Goal: Share content: Share content

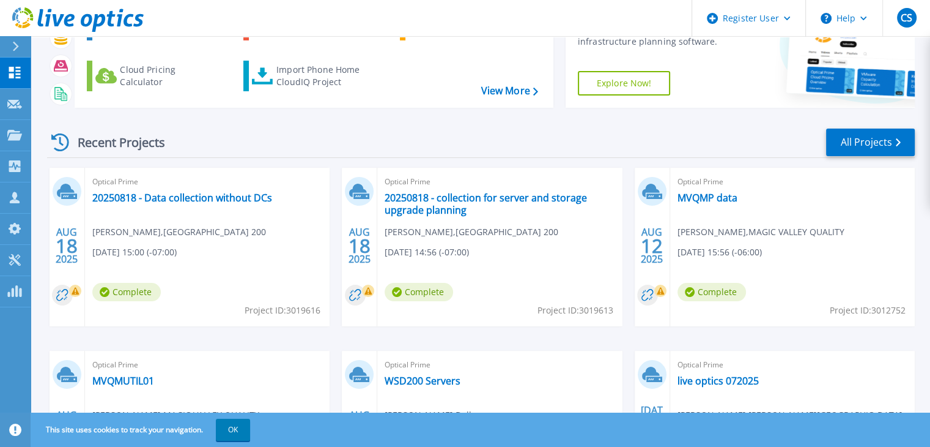
scroll to position [102, 0]
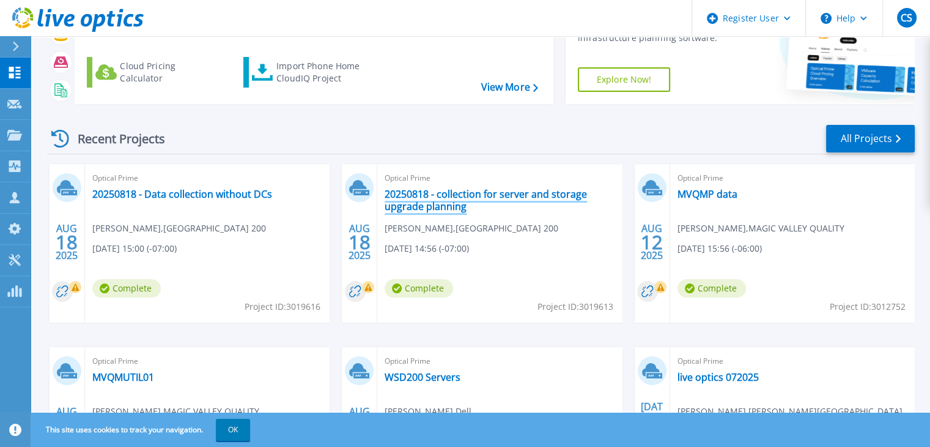
click at [420, 199] on link "20250818 - collection for server and storage upgrade planning" at bounding box center [500, 200] width 230 height 24
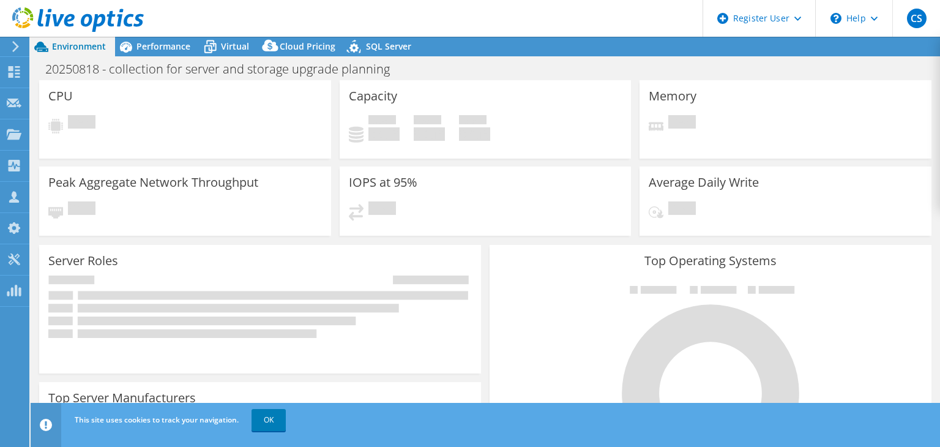
select select "USD"
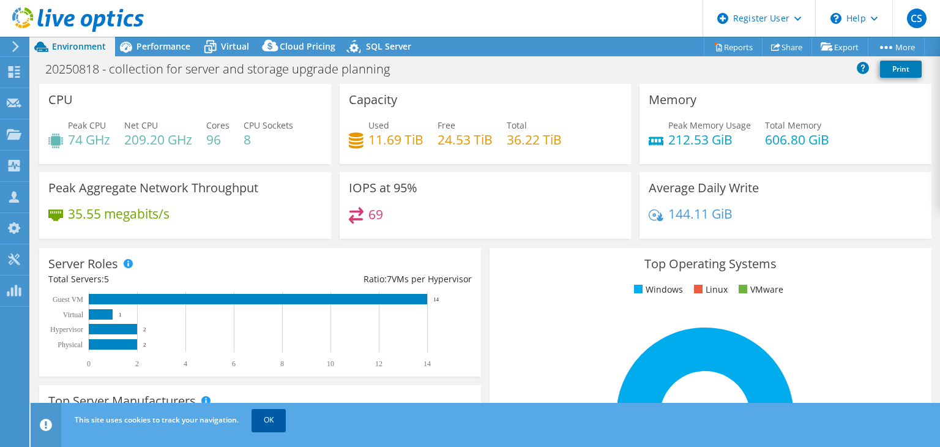
click at [278, 424] on link "OK" at bounding box center [268, 420] width 34 height 22
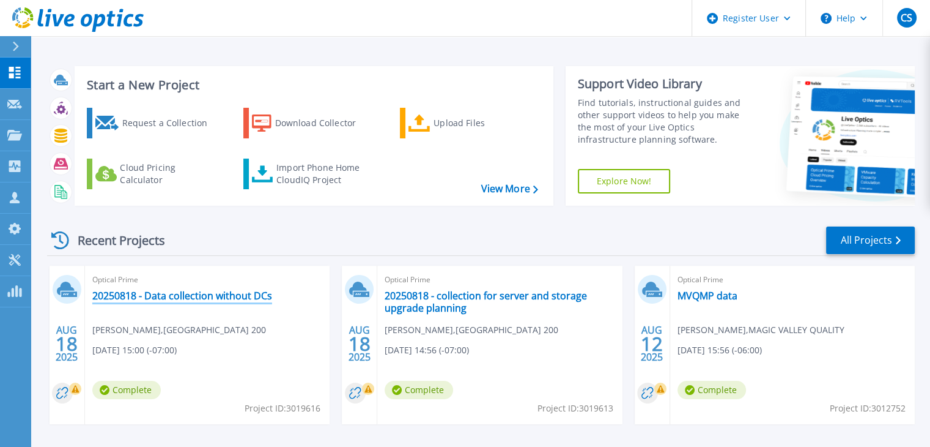
click at [192, 296] on link "20250818 - Data collection without DCs" at bounding box center [182, 295] width 180 height 12
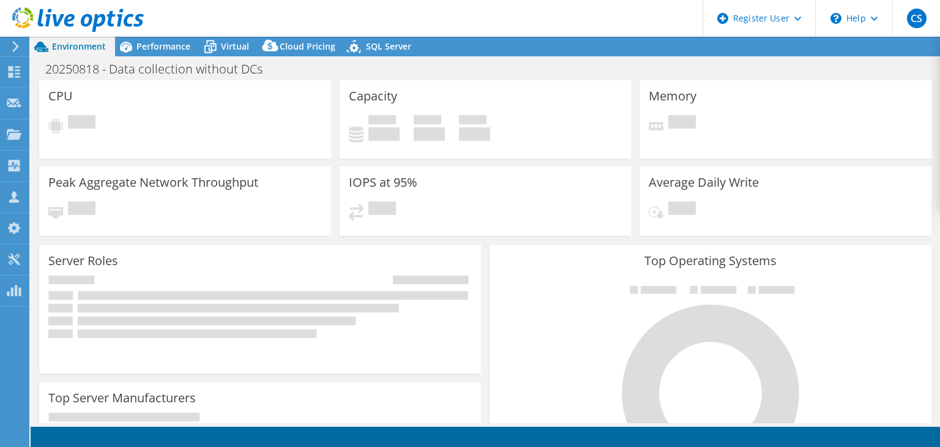
select select "USD"
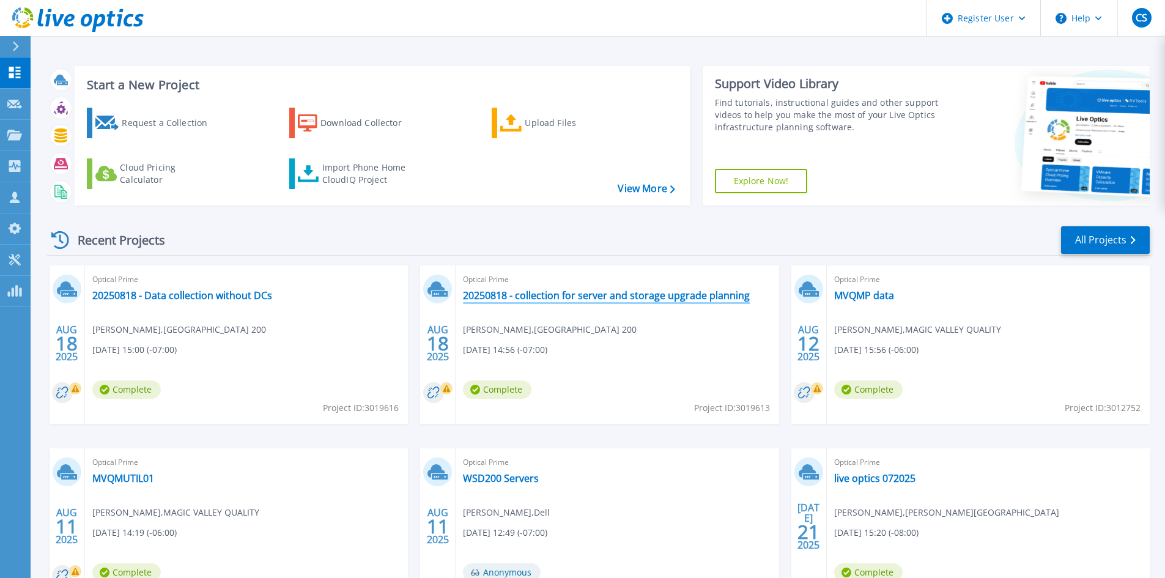
click at [631, 294] on link "20250818 - collection for server and storage upgrade planning" at bounding box center [606, 295] width 287 height 12
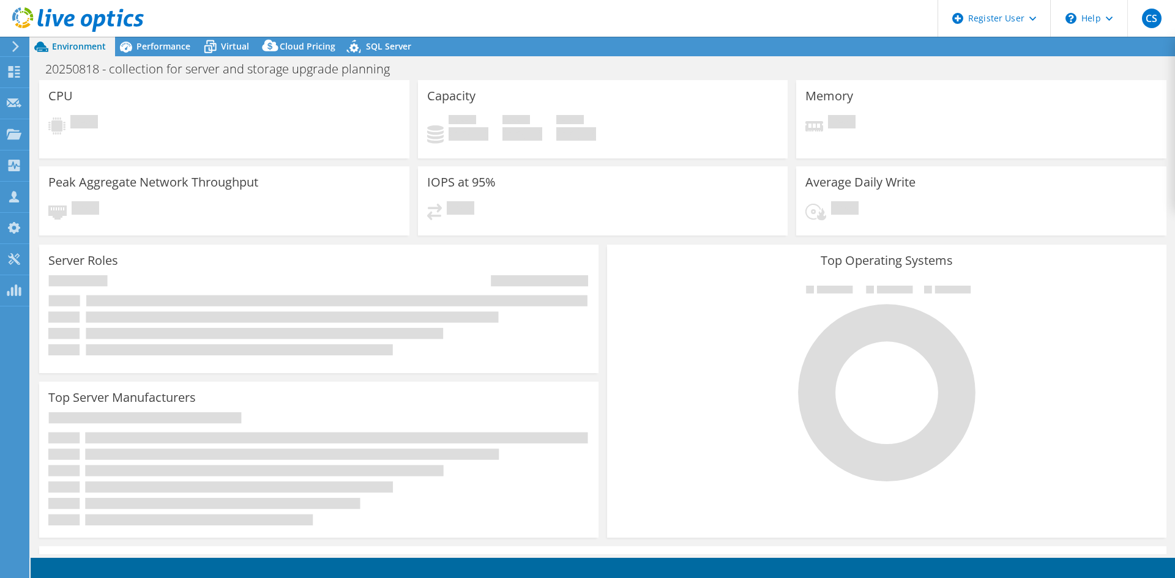
select select "USD"
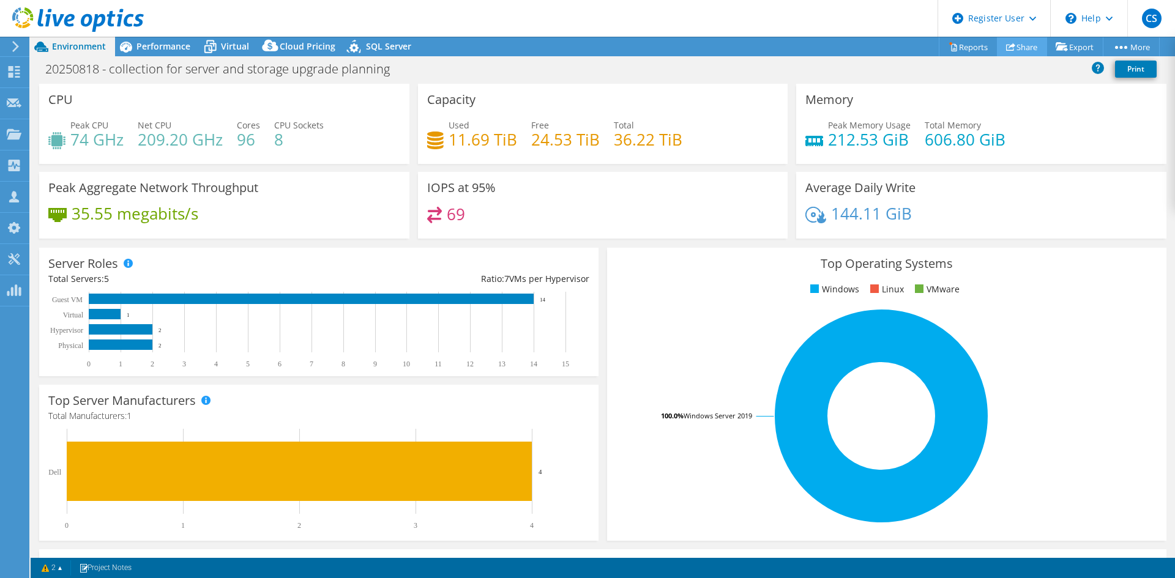
click at [1020, 46] on link "Share" at bounding box center [1022, 46] width 50 height 19
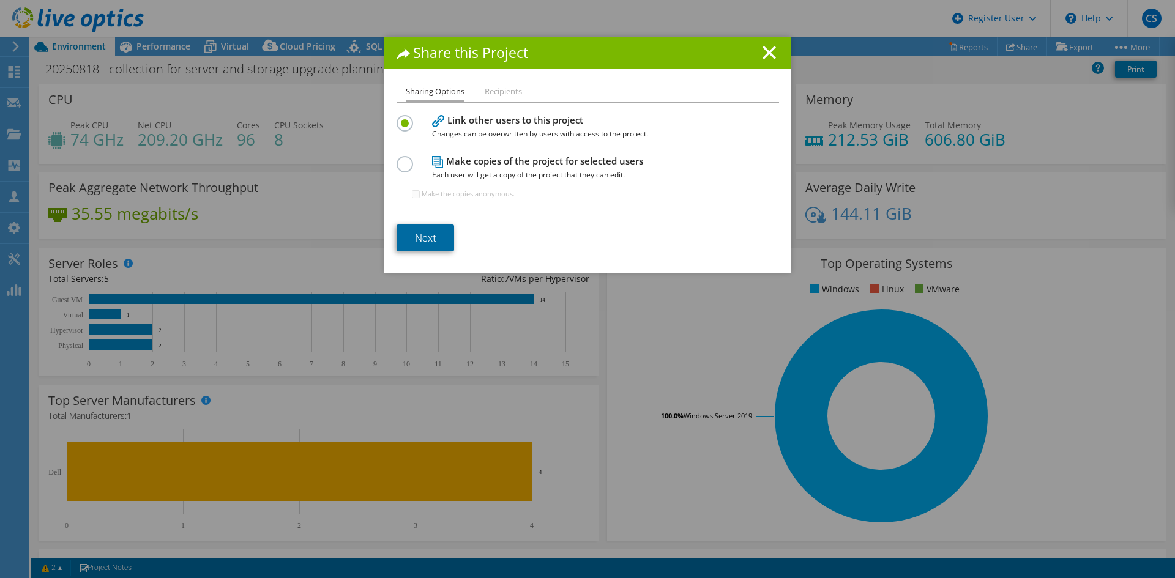
click at [444, 243] on link "Next" at bounding box center [425, 238] width 58 height 27
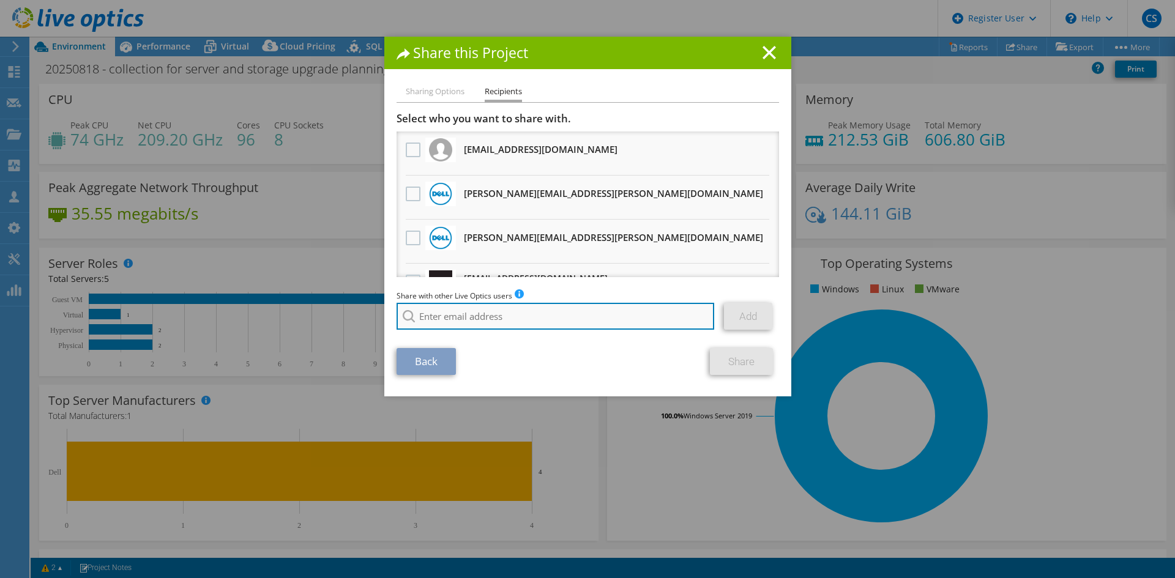
click at [428, 314] on input "search" at bounding box center [555, 316] width 318 height 27
paste input "ctauscher@redesign-group.com"
type input "ctauscher@redesign-group.com"
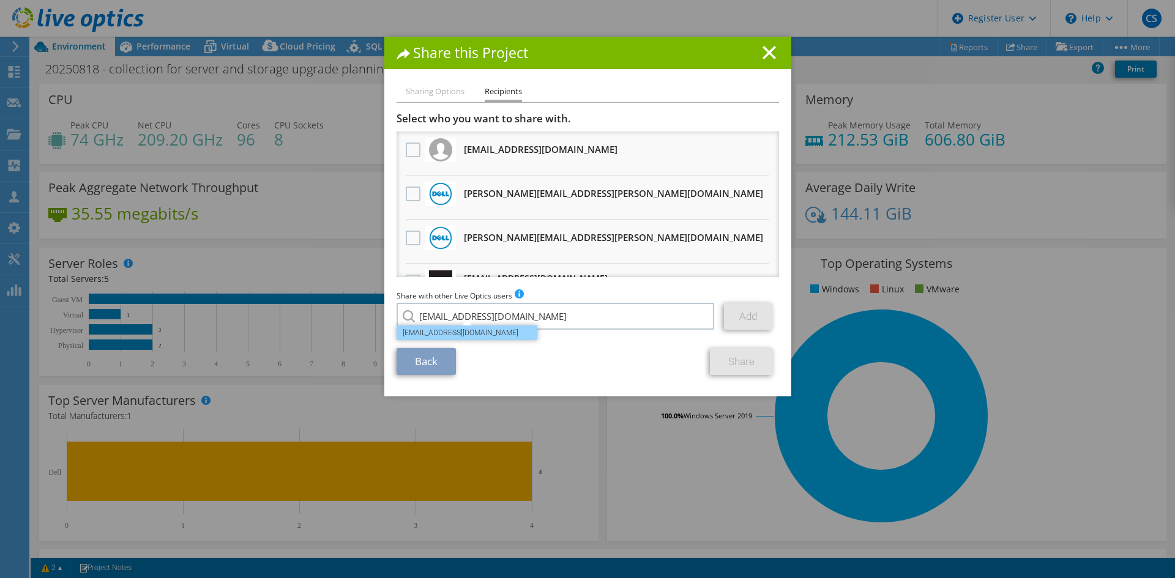
click at [454, 339] on li "ctauscher@redesign-group.com" at bounding box center [466, 332] width 141 height 15
click at [752, 315] on link "Add" at bounding box center [748, 316] width 48 height 27
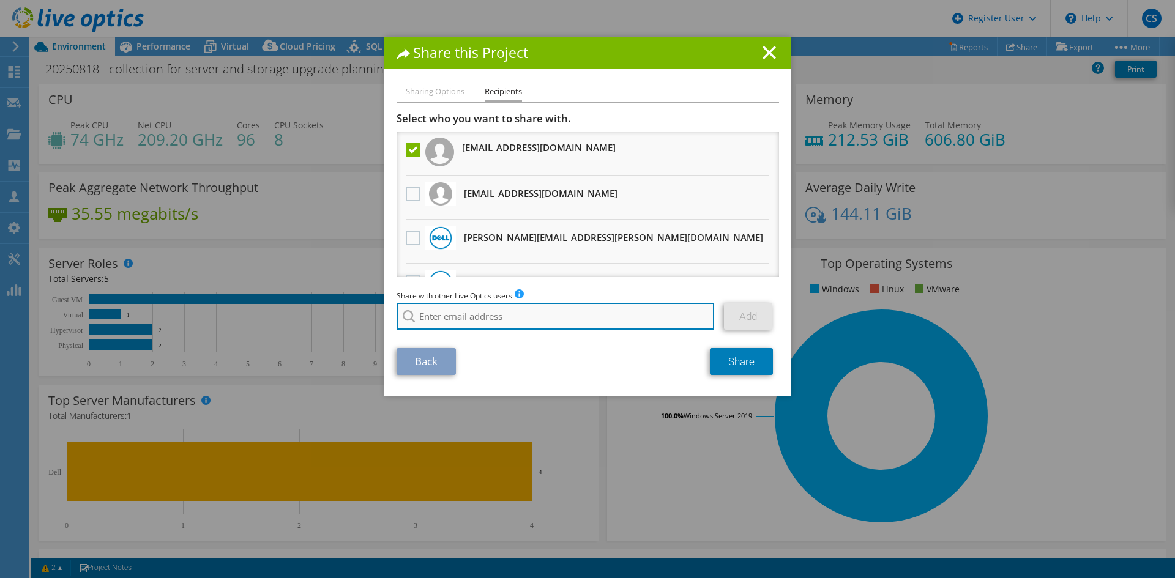
drag, startPoint x: 603, startPoint y: 323, endPoint x: 590, endPoint y: 328, distance: 13.2
click at [603, 323] on input "search" at bounding box center [555, 316] width 318 height 27
type input "tyler.markus"
drag, startPoint x: 548, startPoint y: 318, endPoint x: 302, endPoint y: 319, distance: 245.3
click at [302, 320] on div "Share this Project Sharing Options Recipients Link other users to this project …" at bounding box center [587, 289] width 1175 height 505
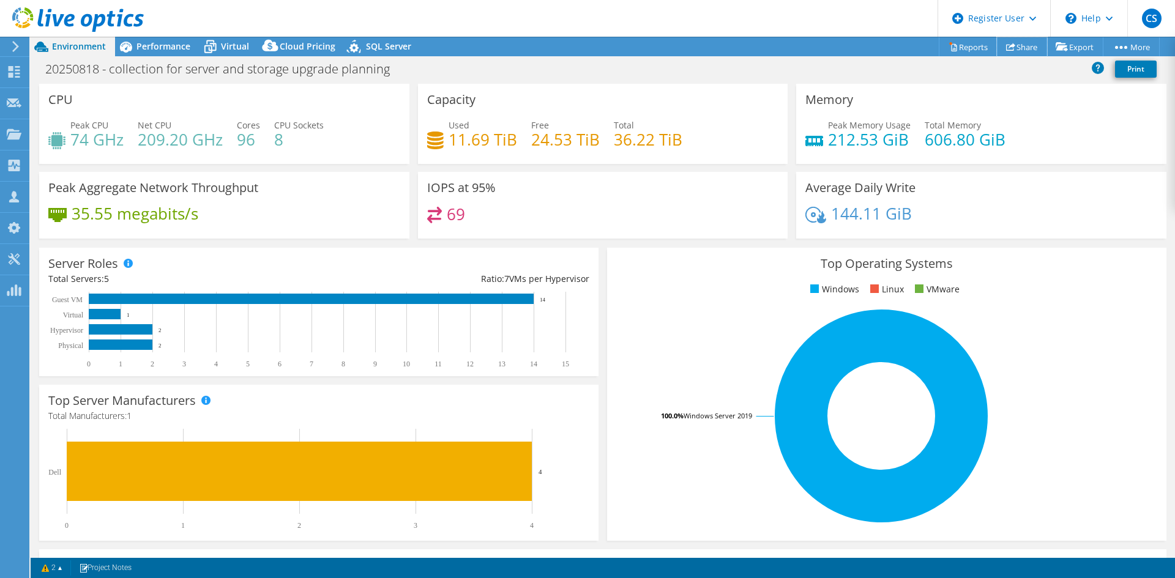
drag, startPoint x: 1030, startPoint y: 37, endPoint x: 1024, endPoint y: 47, distance: 11.5
click at [1030, 37] on link "Share" at bounding box center [1022, 46] width 50 height 19
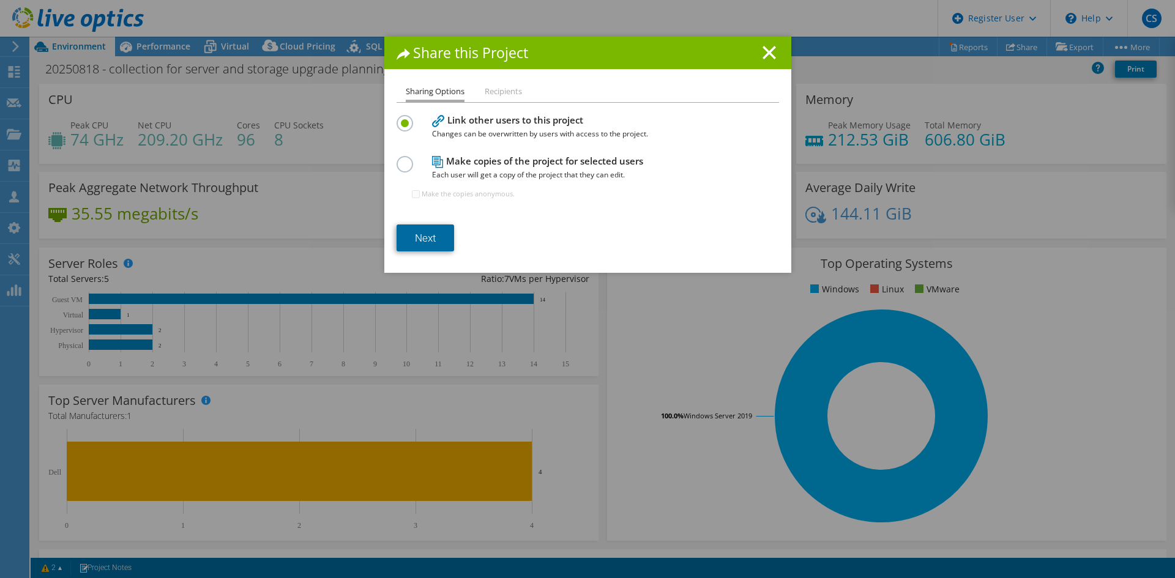
click at [434, 245] on link "Next" at bounding box center [425, 238] width 58 height 27
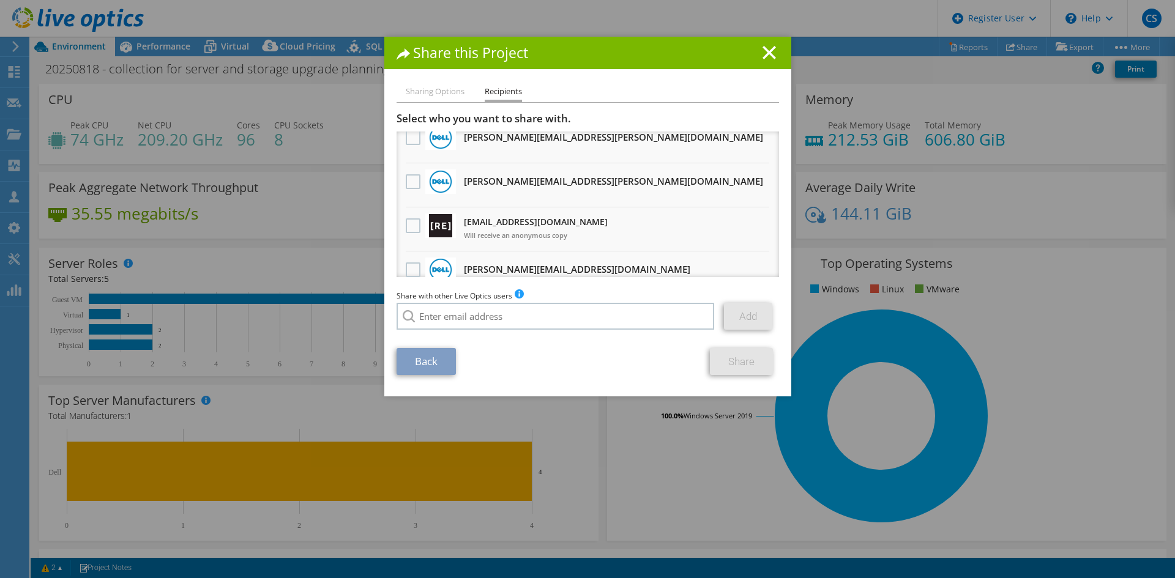
scroll to position [122, 0]
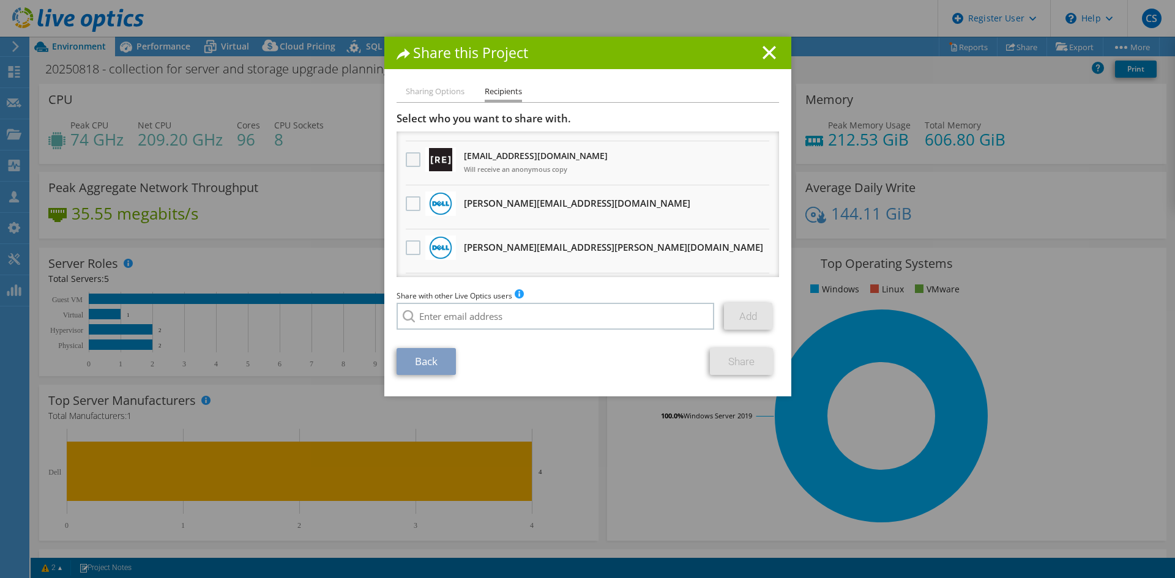
click at [409, 159] on label at bounding box center [415, 159] width 18 height 15
click at [0, 0] on input "checkbox" at bounding box center [0, 0] width 0 height 0
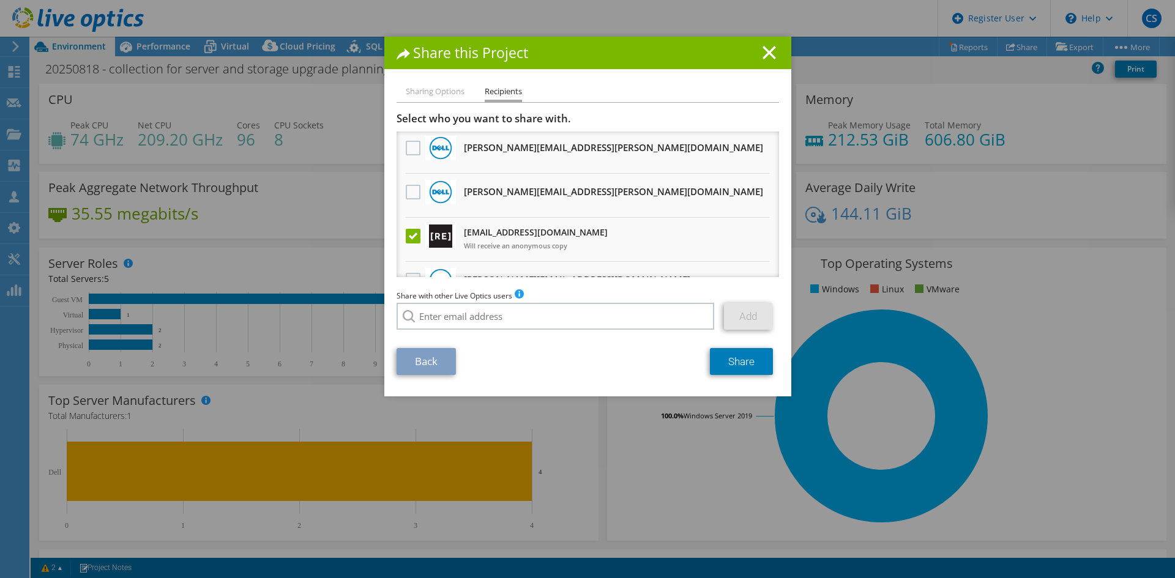
scroll to position [0, 0]
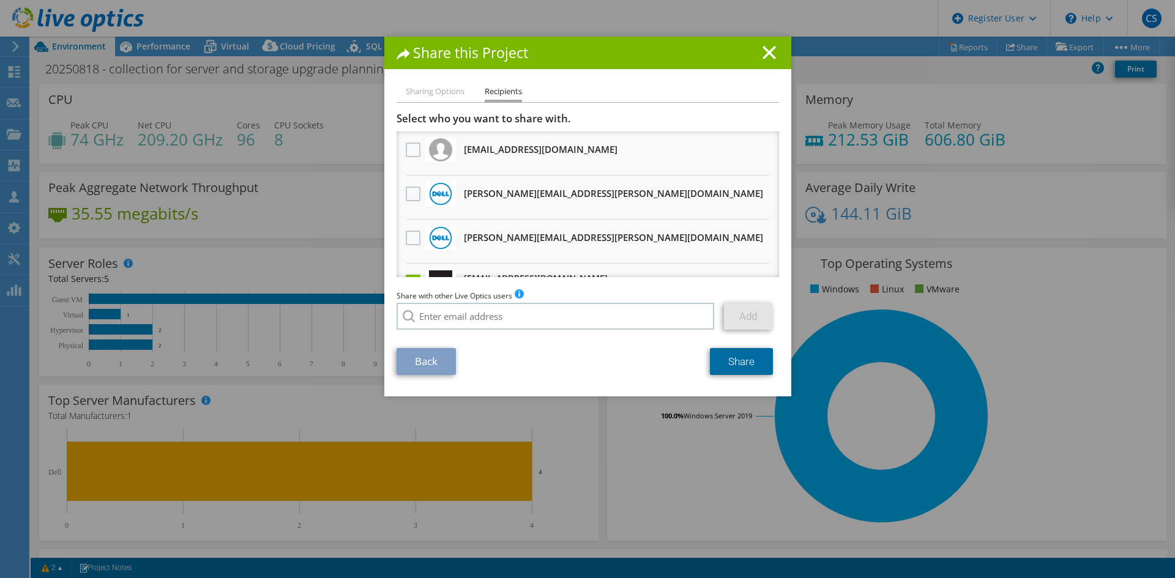
click at [741, 361] on link "Share" at bounding box center [741, 361] width 63 height 27
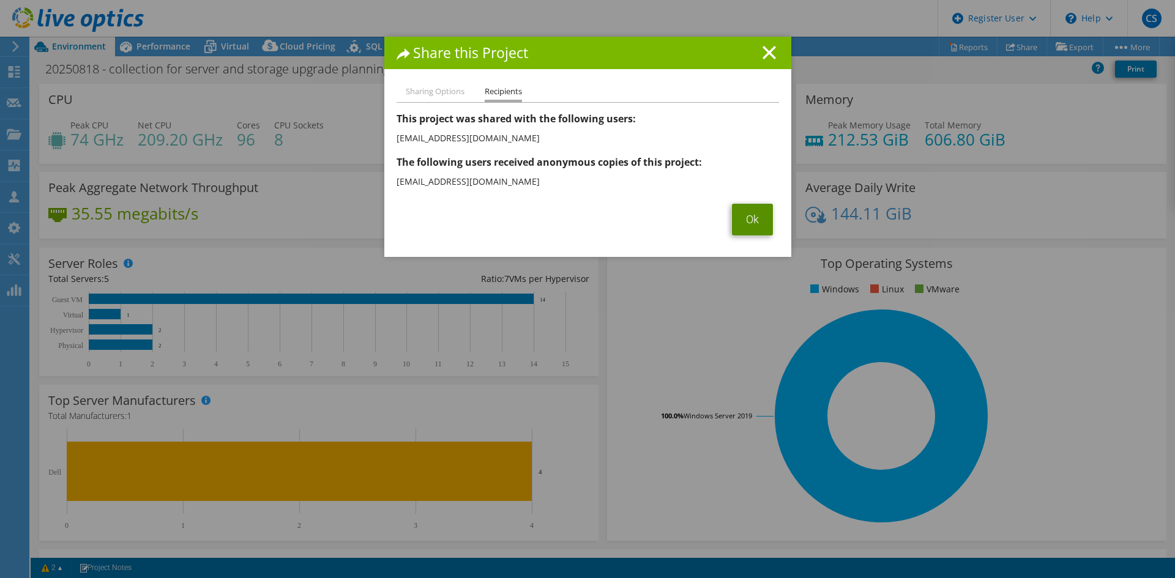
drag, startPoint x: 736, startPoint y: 220, endPoint x: 958, endPoint y: 150, distance: 232.6
click at [736, 220] on link "Ok" at bounding box center [752, 220] width 41 height 32
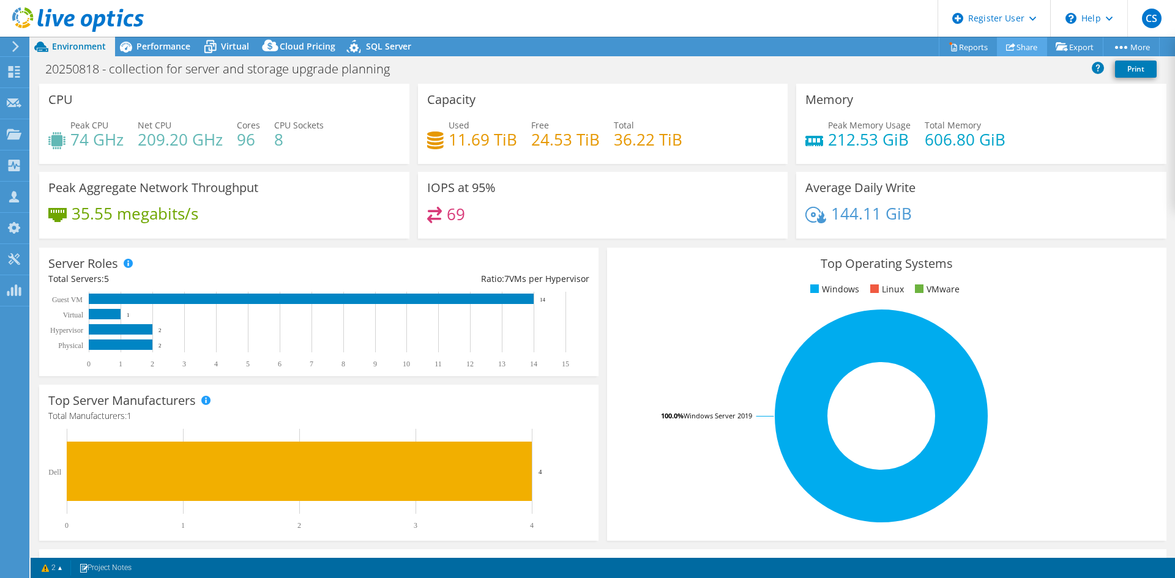
click at [1014, 46] on link "Share" at bounding box center [1022, 46] width 50 height 19
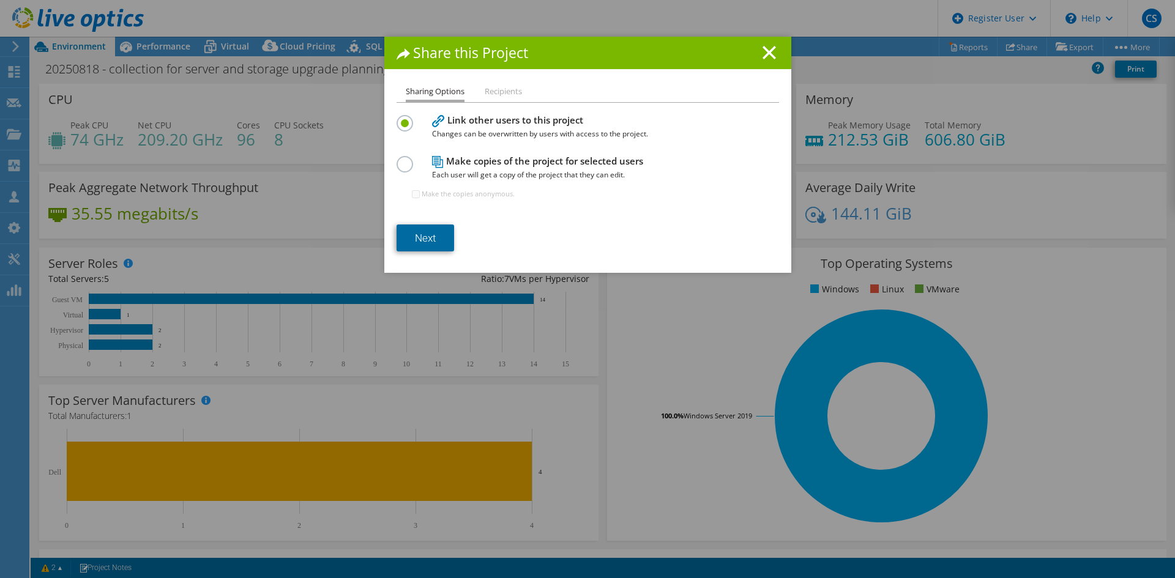
click at [432, 234] on link "Next" at bounding box center [425, 238] width 58 height 27
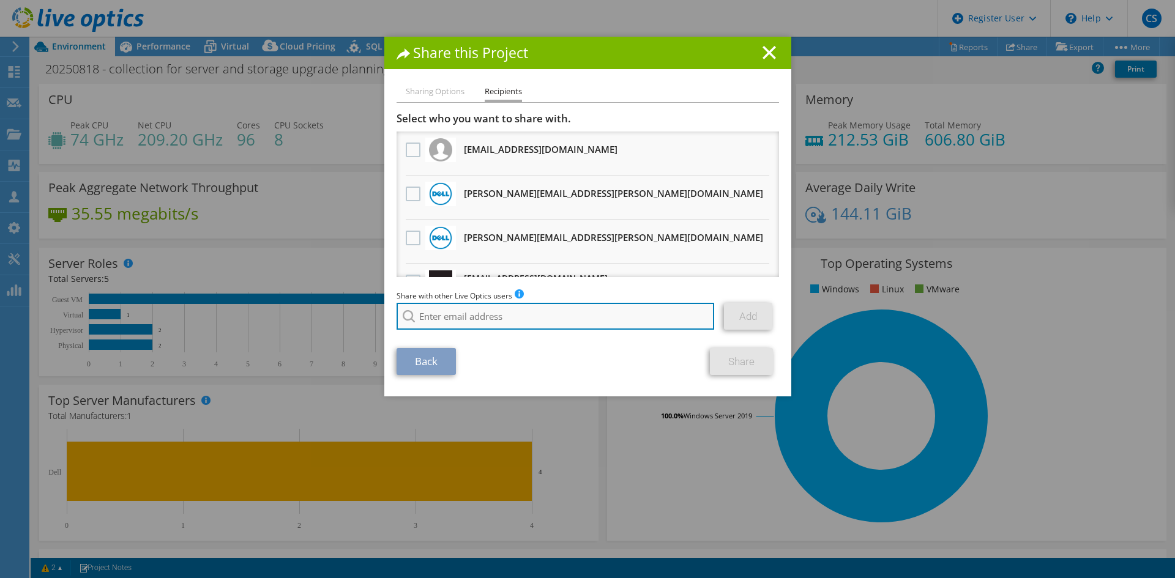
click at [503, 315] on input "search" at bounding box center [555, 316] width 318 height 27
paste input "ctauscher@redesign-group.com"
type input "ctauscher@redesign-group.com"
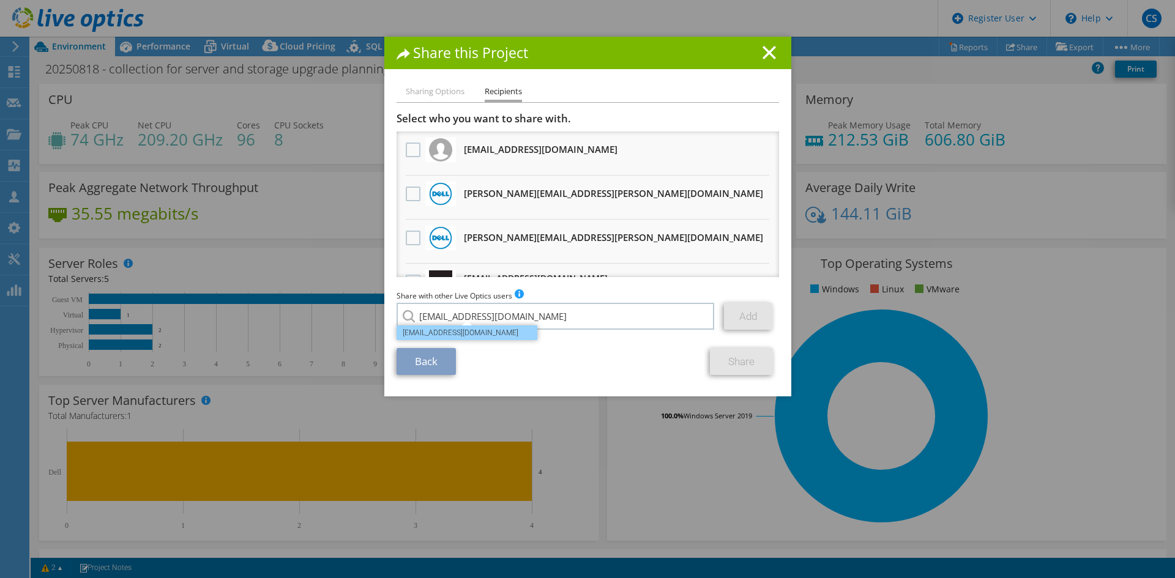
click at [490, 333] on li "ctauscher@redesign-group.com" at bounding box center [466, 332] width 141 height 15
click at [732, 324] on link "Add" at bounding box center [748, 316] width 48 height 27
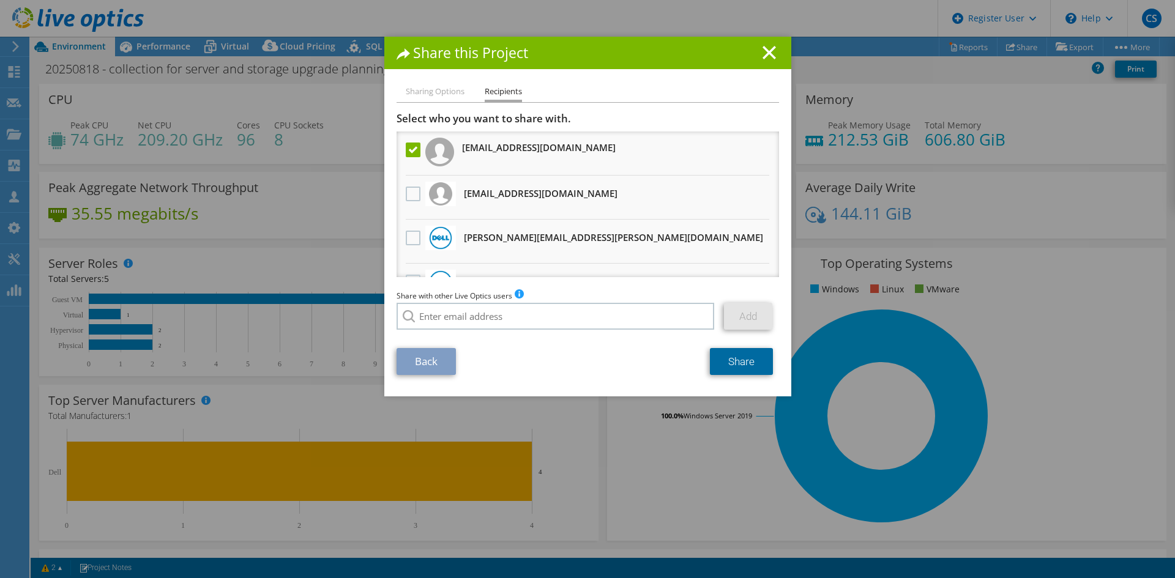
click at [739, 370] on link "Share" at bounding box center [741, 361] width 63 height 27
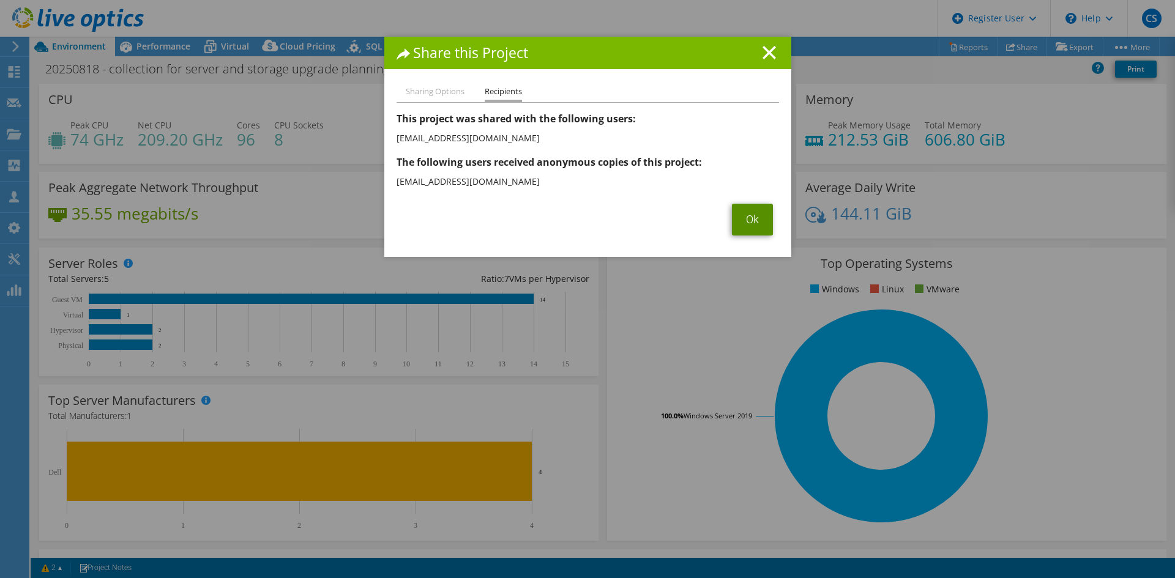
click at [744, 221] on link "Ok" at bounding box center [752, 220] width 41 height 32
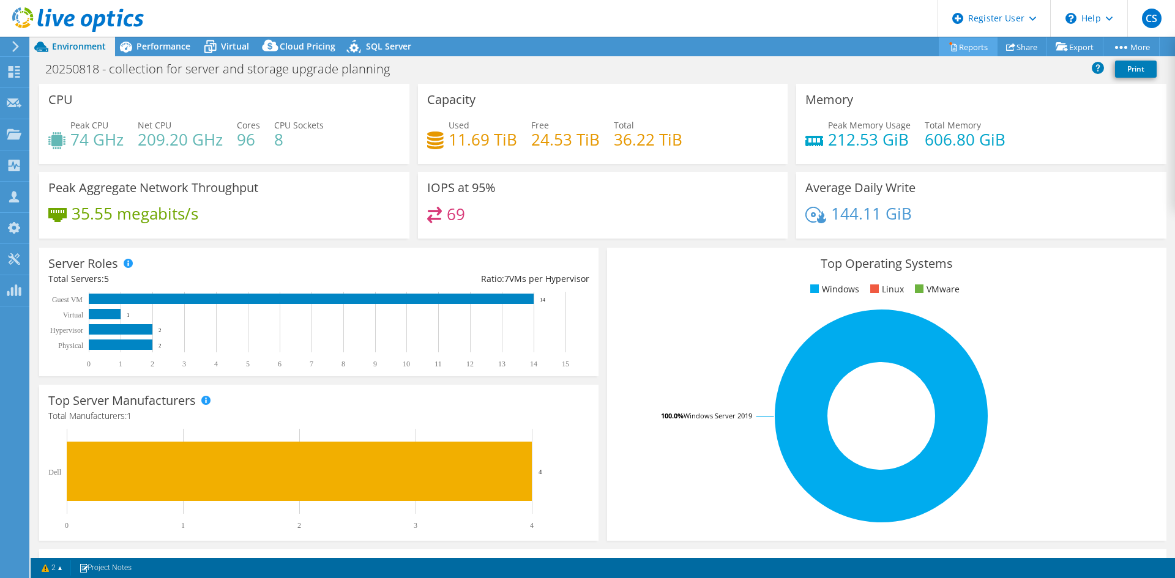
click at [968, 54] on link "Reports" at bounding box center [967, 46] width 59 height 19
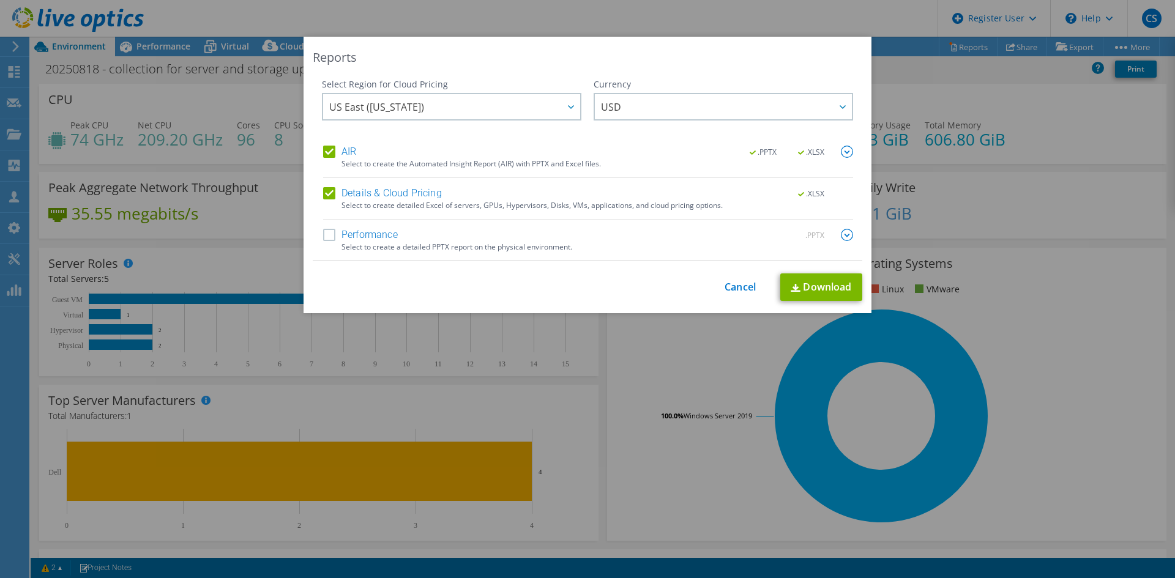
click at [330, 236] on label "Performance" at bounding box center [360, 235] width 75 height 12
click at [0, 0] on input "Performance" at bounding box center [0, 0] width 0 height 0
click at [825, 286] on link "Download" at bounding box center [821, 287] width 82 height 28
click at [823, 289] on link "Download" at bounding box center [821, 287] width 82 height 28
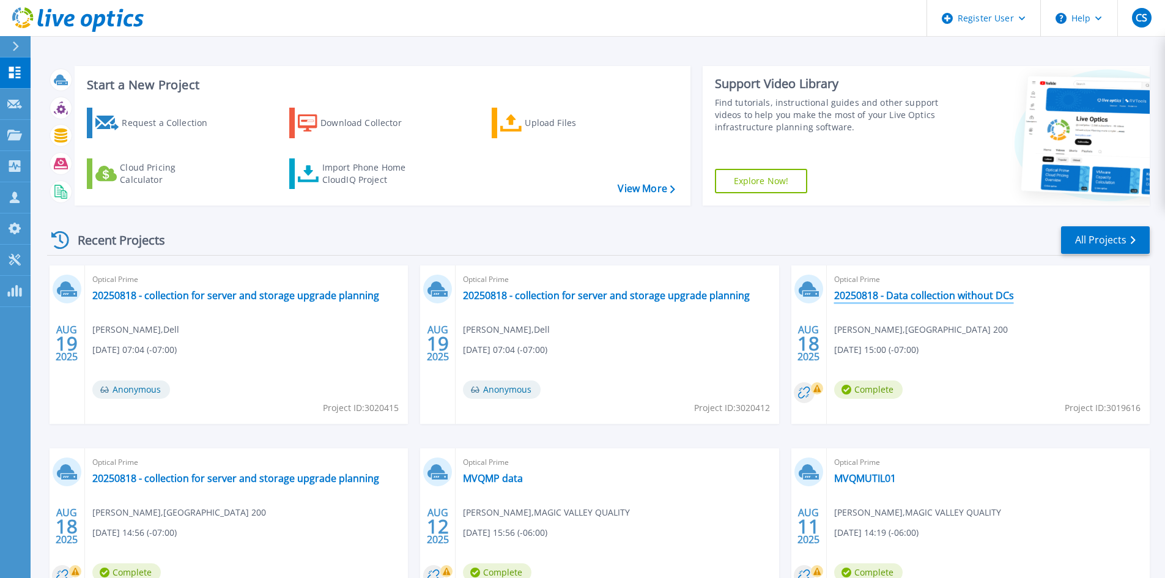
click at [912, 297] on link "20250818 - Data collection without DCs" at bounding box center [924, 295] width 180 height 12
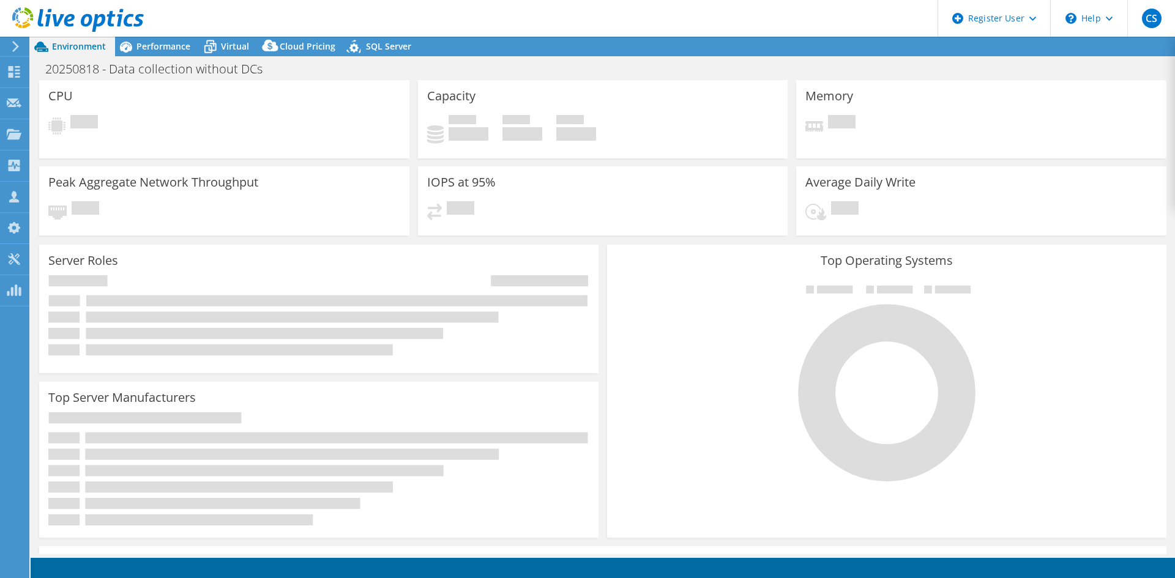
select select "USD"
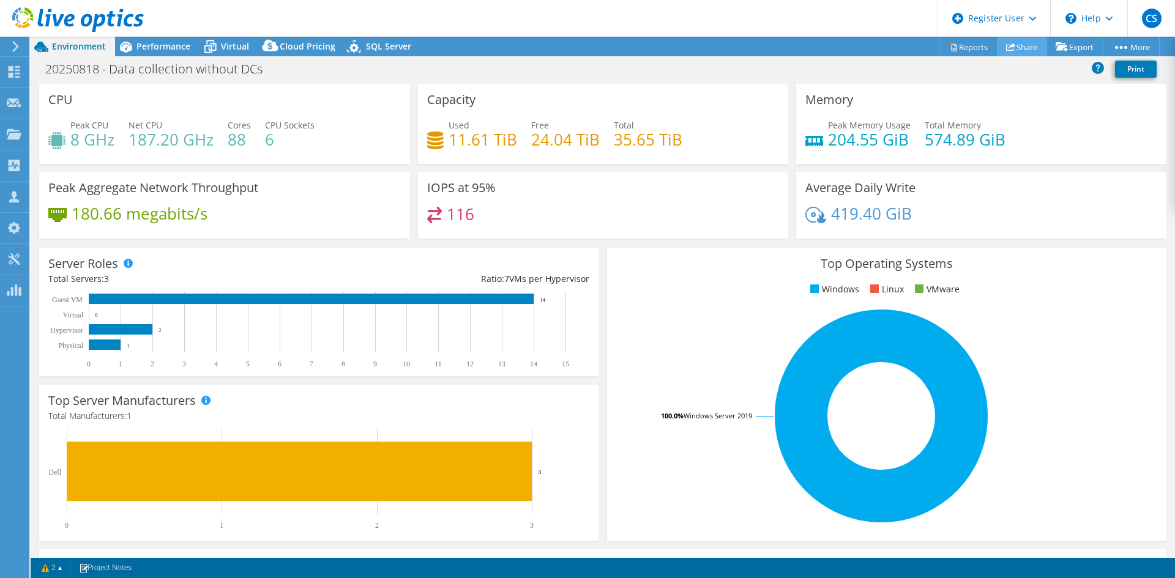
click at [1034, 44] on link "Share" at bounding box center [1022, 46] width 50 height 19
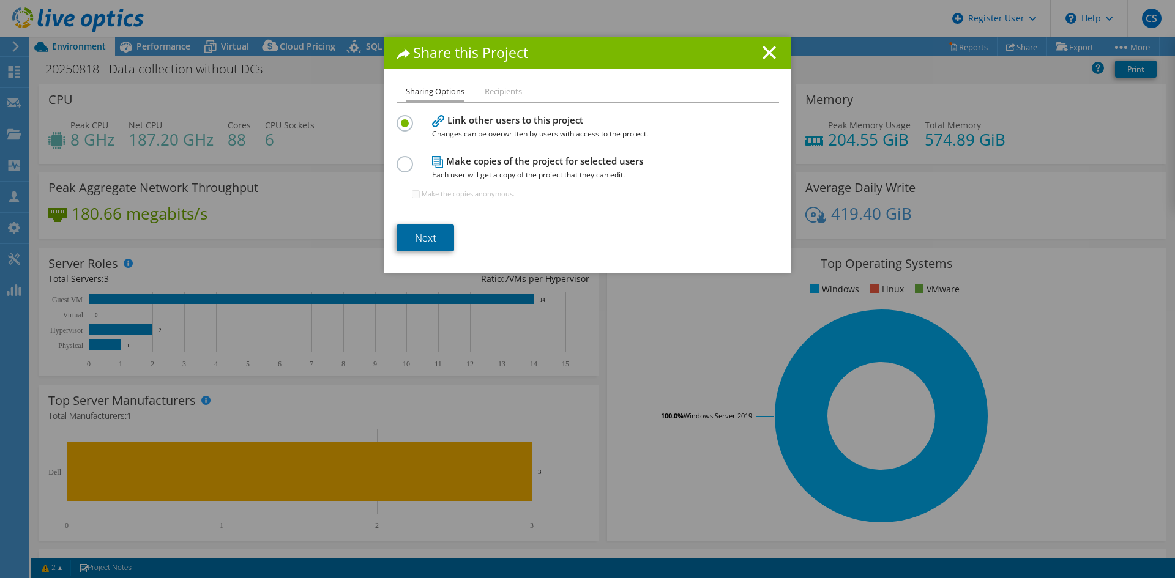
click at [408, 240] on link "Next" at bounding box center [425, 238] width 58 height 27
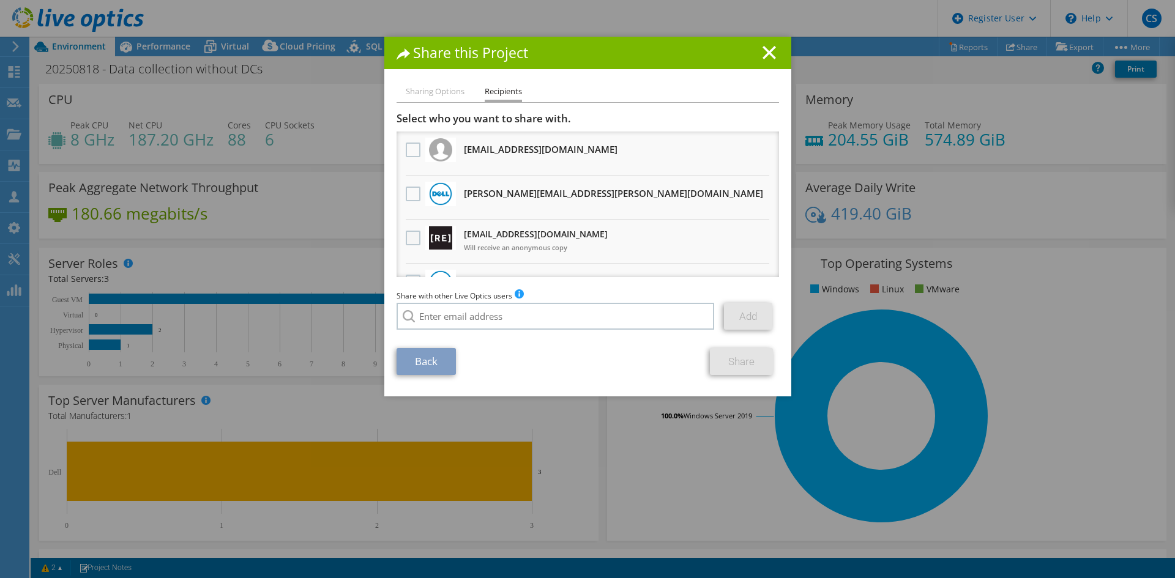
click at [407, 243] on label at bounding box center [415, 238] width 18 height 15
click at [0, 0] on input "checkbox" at bounding box center [0, 0] width 0 height 0
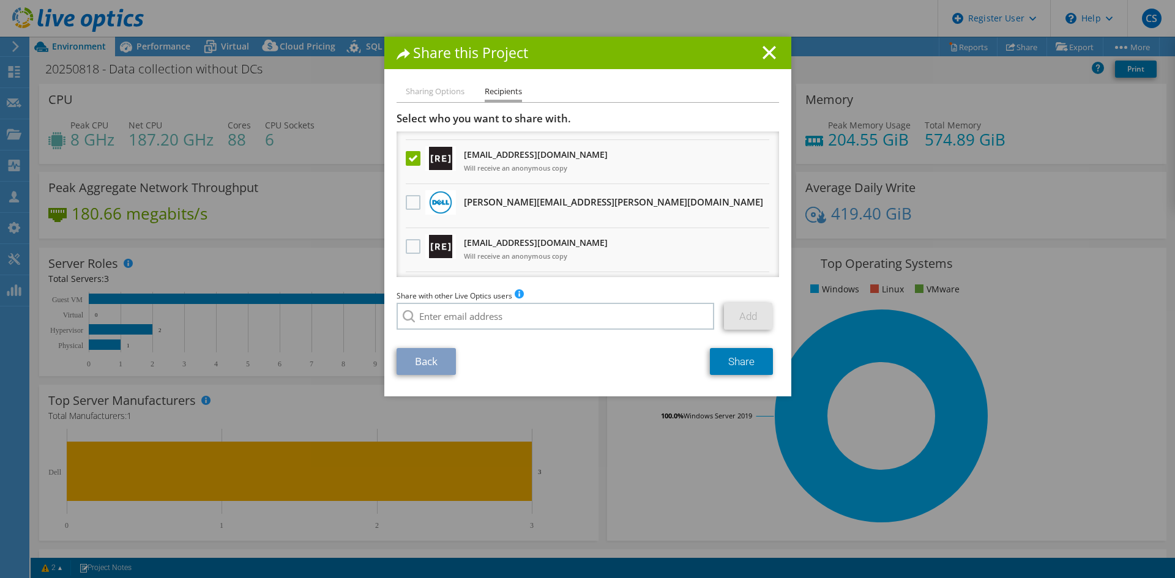
scroll to position [184, 0]
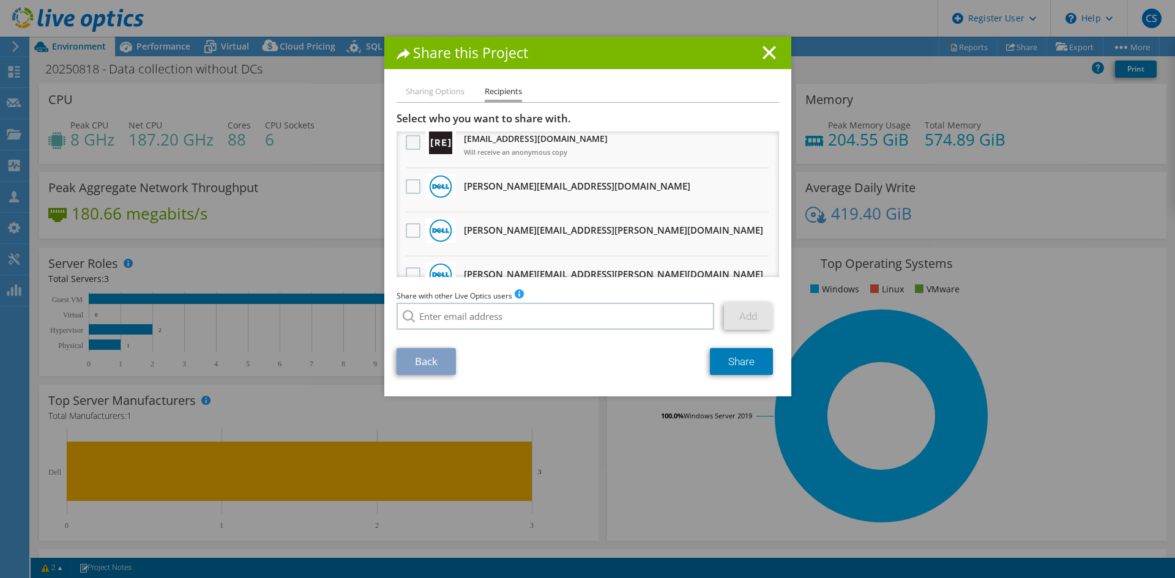
click at [407, 144] on label at bounding box center [415, 142] width 18 height 15
click at [0, 0] on input "checkbox" at bounding box center [0, 0] width 0 height 0
click at [718, 343] on section "Select who you want to share with. All project copies will be anonymous. PIRELA…" at bounding box center [587, 243] width 382 height 263
click at [722, 361] on link "Share" at bounding box center [741, 361] width 63 height 27
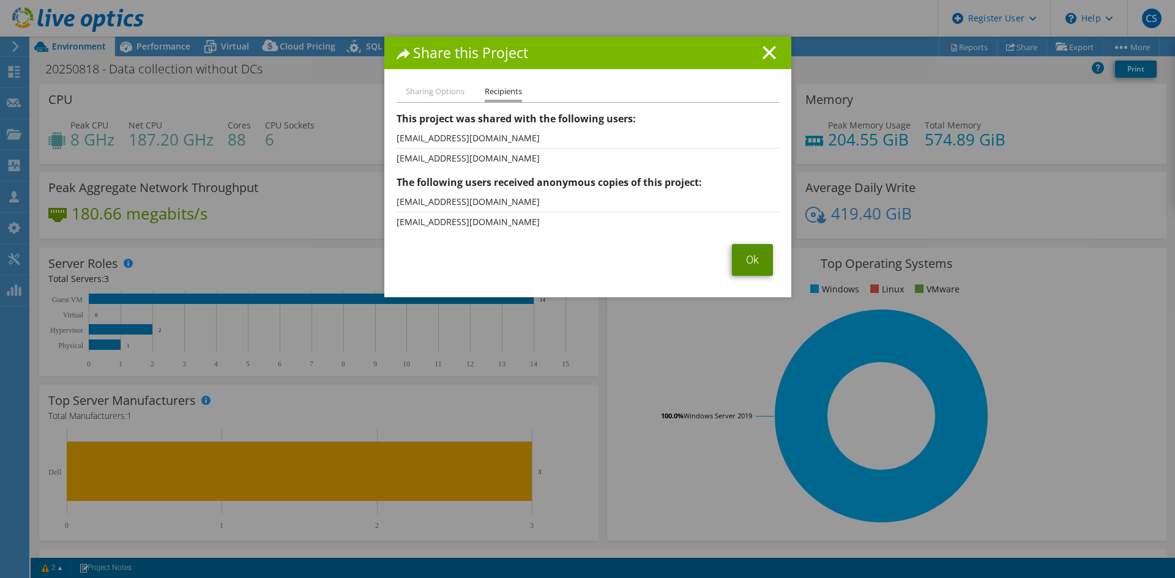
click at [746, 251] on link "Ok" at bounding box center [752, 260] width 41 height 32
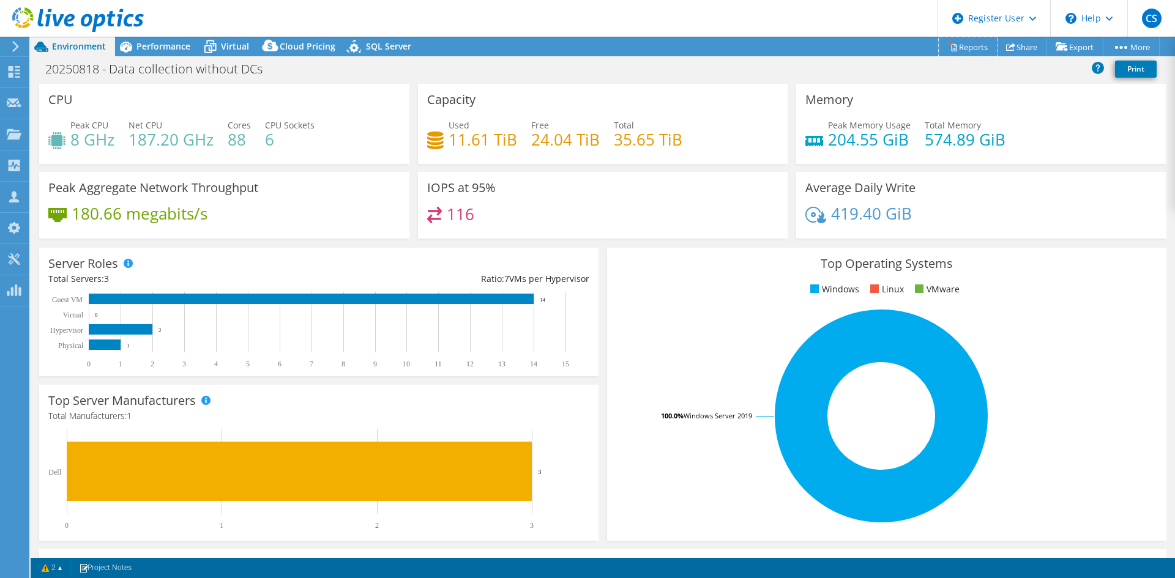
click at [968, 47] on link "Reports" at bounding box center [967, 46] width 59 height 19
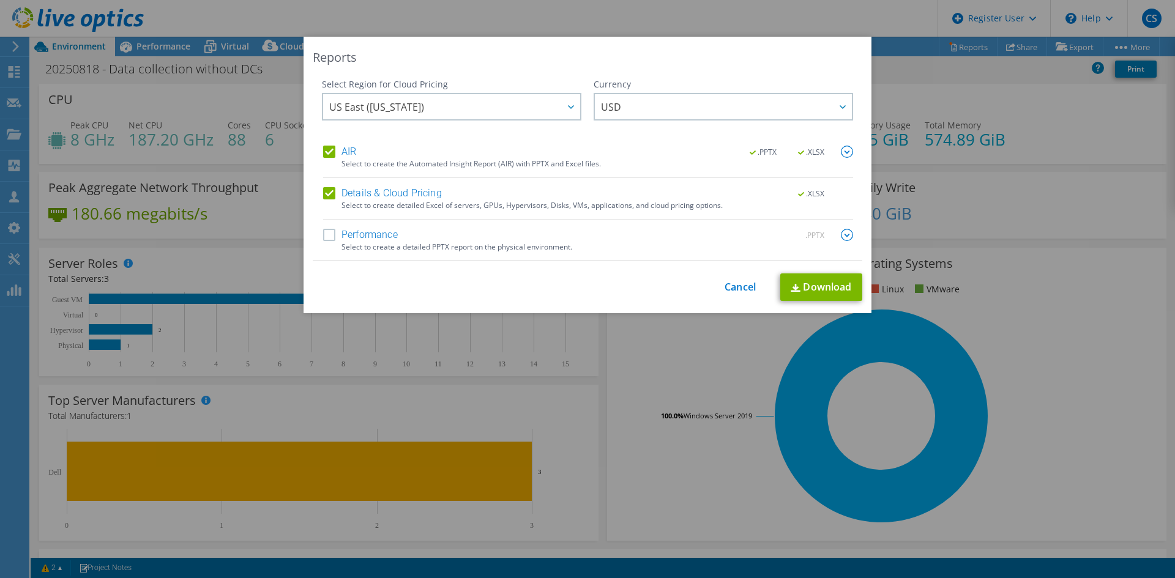
click at [327, 236] on label "Performance" at bounding box center [360, 235] width 75 height 12
click at [0, 0] on input "Performance" at bounding box center [0, 0] width 0 height 0
click at [845, 291] on link "Download" at bounding box center [821, 287] width 82 height 28
click at [813, 289] on link "Download" at bounding box center [821, 287] width 82 height 28
click at [966, 80] on div "Reports Select Region for Cloud Pricing Asia Pacific (Hong Kong) Asia Pacific (…" at bounding box center [587, 289] width 1175 height 505
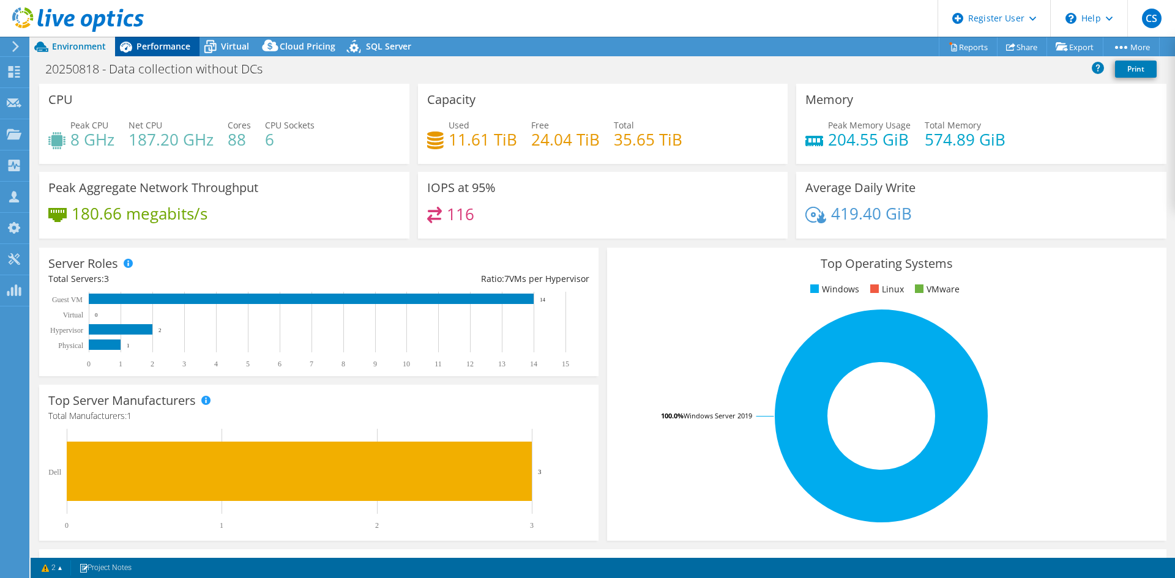
click at [176, 43] on span "Performance" at bounding box center [163, 46] width 54 height 12
